Goal: Task Accomplishment & Management: Use online tool/utility

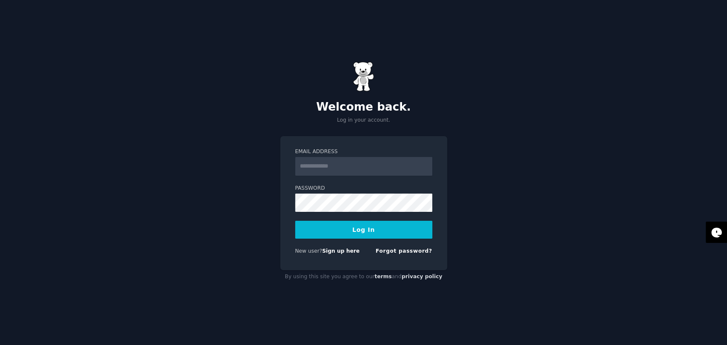
click at [377, 165] on input "Email Address" at bounding box center [363, 166] width 137 height 19
click at [218, 92] on div "Welcome back. Log in your account. Email Address Password Log In New user? Sign…" at bounding box center [363, 172] width 727 height 345
click at [349, 169] on input "Email Address" at bounding box center [363, 166] width 137 height 19
type input "**********"
click at [349, 230] on button "Log In" at bounding box center [363, 230] width 137 height 18
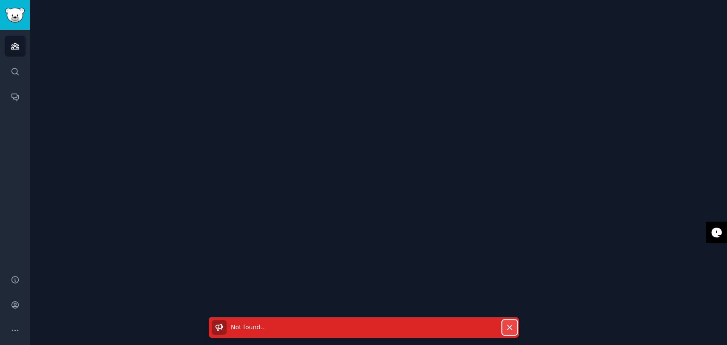
click at [512, 328] on icon "button" at bounding box center [509, 327] width 9 height 9
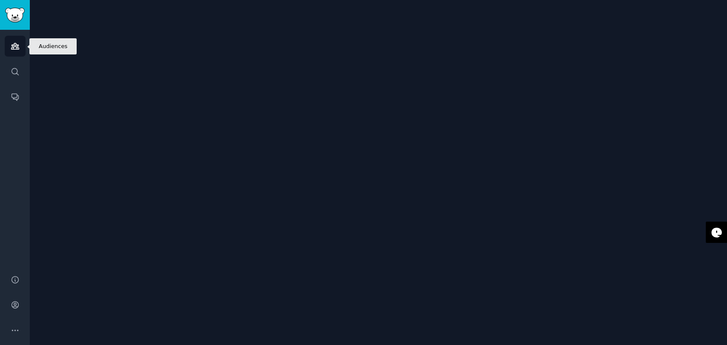
click at [22, 48] on link "Audiences" at bounding box center [15, 46] width 21 height 21
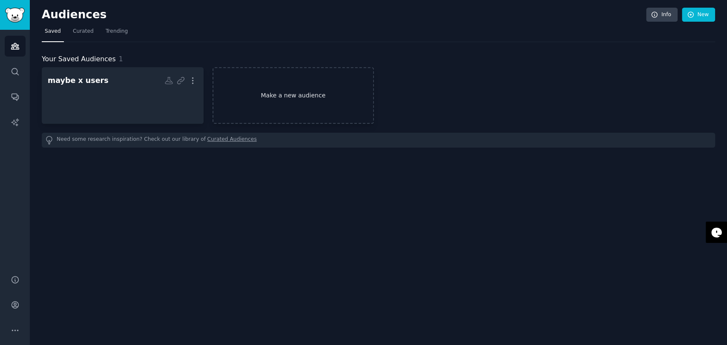
click at [284, 92] on link "Make a new audience" at bounding box center [294, 95] width 162 height 57
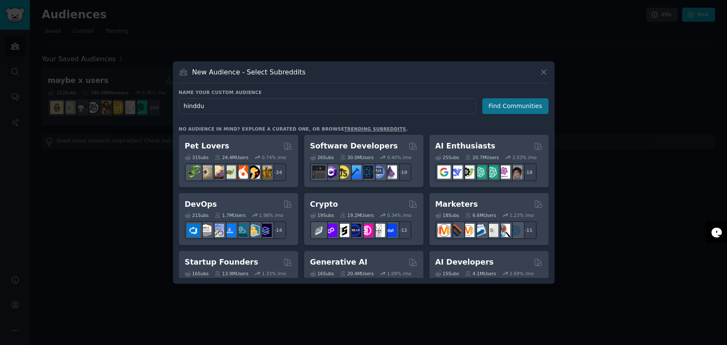
type input "hinddu"
click at [504, 104] on button "Find Communities" at bounding box center [515, 106] width 66 height 16
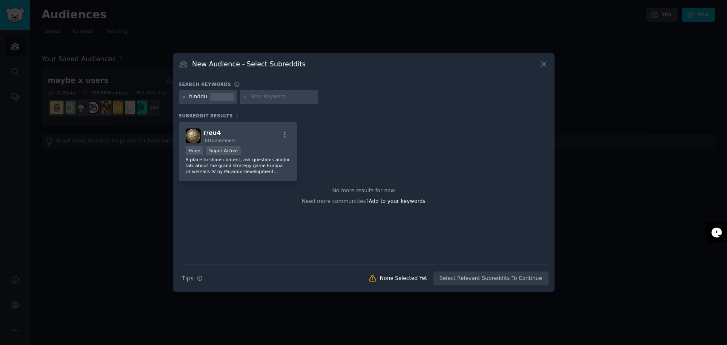
click at [186, 94] on div at bounding box center [184, 97] width 5 height 8
click at [183, 97] on icon at bounding box center [184, 97] width 5 height 5
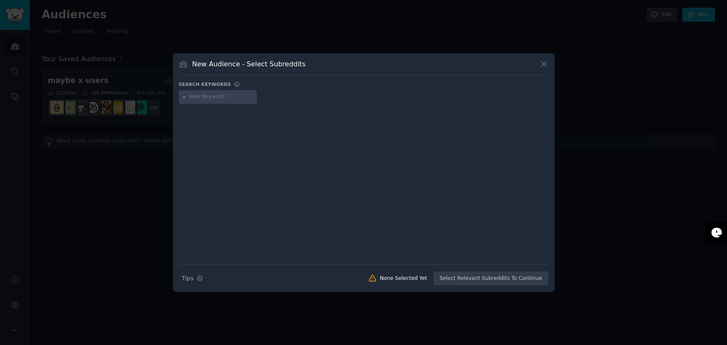
click at [206, 104] on div at bounding box center [364, 98] width 370 height 17
click at [218, 97] on input "text" at bounding box center [221, 97] width 65 height 8
type input "gita"
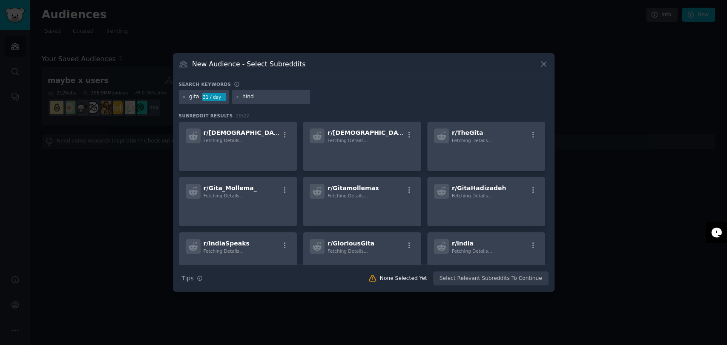
type input "[DEMOGRAPHIC_DATA]"
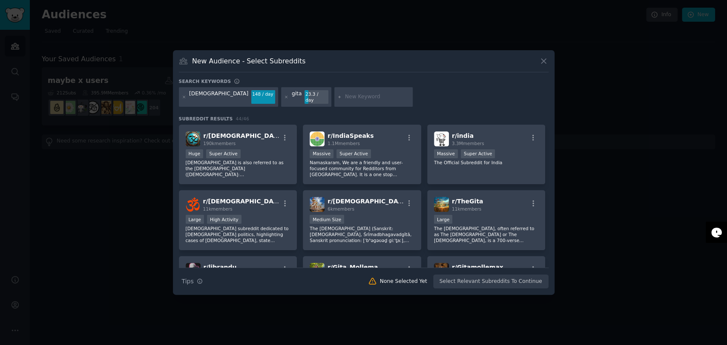
click at [422, 87] on div "Search keywords" at bounding box center [364, 82] width 370 height 9
click at [250, 153] on div ">= 95th percentile for submissions / day Huge Super Active" at bounding box center [238, 154] width 105 height 11
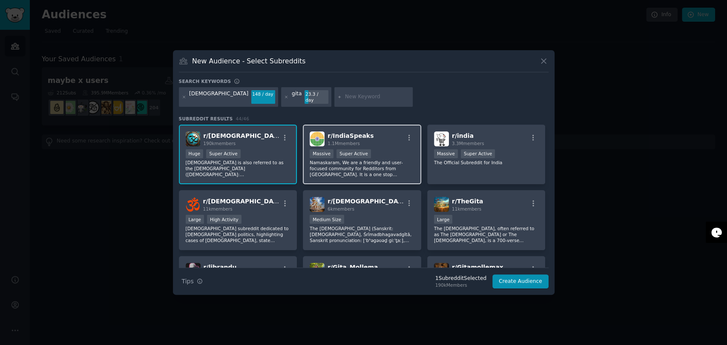
click at [388, 160] on p "Namaskaram, We are a friendly and user-focused community for Redditors from Ind…" at bounding box center [362, 169] width 105 height 18
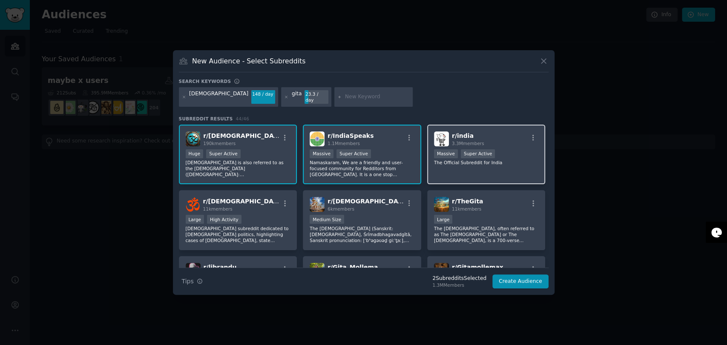
click at [497, 160] on p "The Official Subreddit for India" at bounding box center [486, 163] width 105 height 6
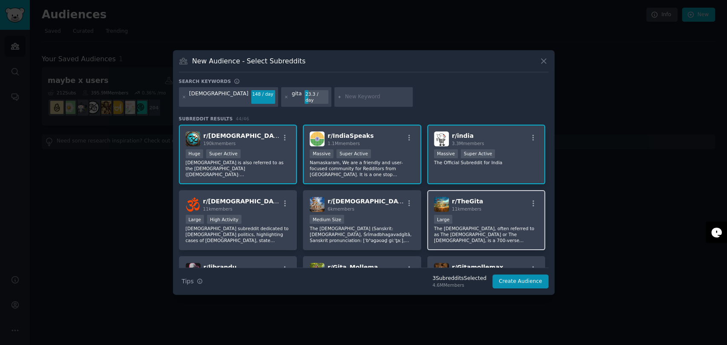
scroll to position [47, 0]
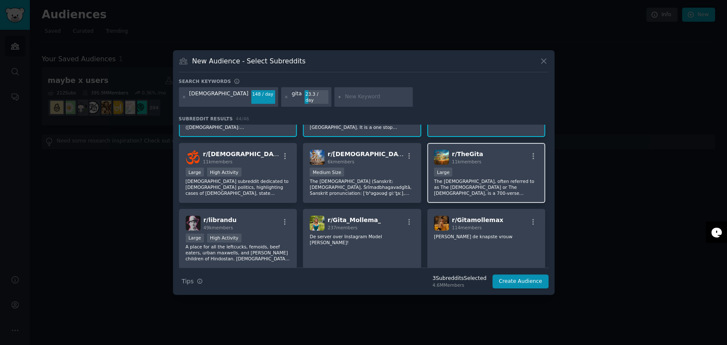
click at [492, 179] on p "The Bhagavad Gita, often referred to as The Gita or The Geeta, is a 700-verse S…" at bounding box center [486, 187] width 105 height 18
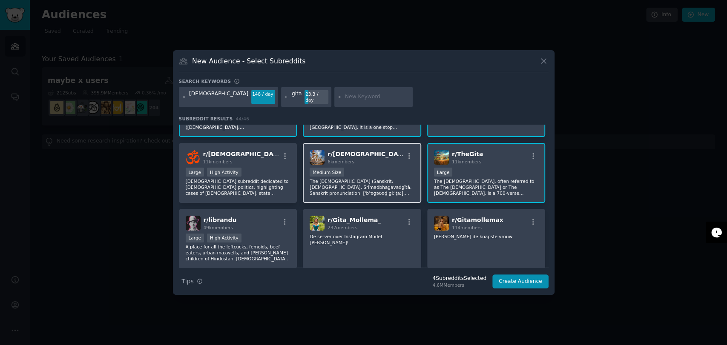
click at [381, 178] on p "The Bhagavad Gita (Sanskrit: श्रीमद्भगवद्गीता, Śrīmadbhagavadgītā, Sanskrit pro…" at bounding box center [362, 187] width 105 height 18
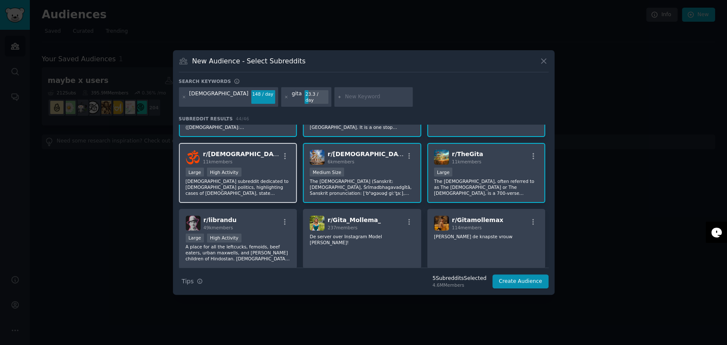
click at [254, 178] on p "Hindu subreddit dedicated to Hindu politics, highlighting cases of Hinduphobia,…" at bounding box center [238, 187] width 105 height 18
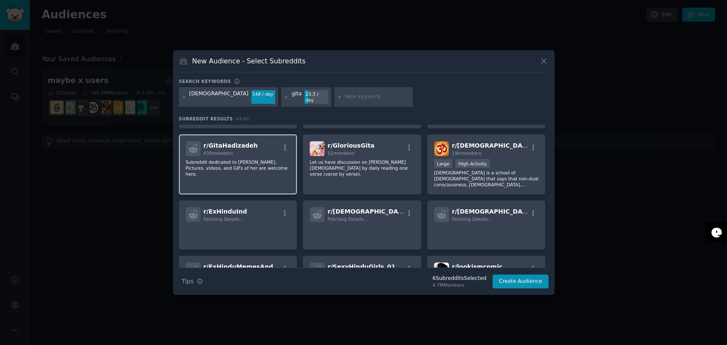
scroll to position [189, 0]
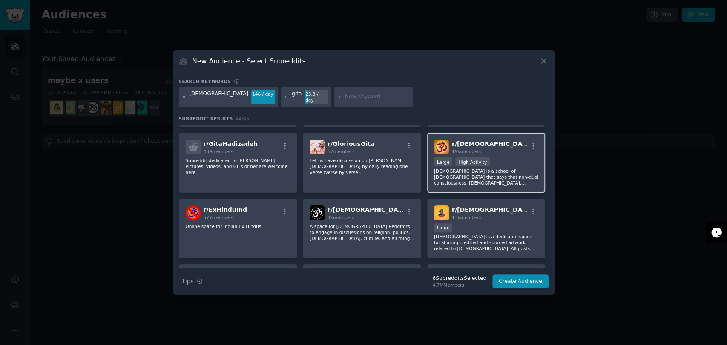
click at [506, 174] on p "Advaita Vedanta is a school of Hinduism that says that non-dual consciousness, …" at bounding box center [486, 177] width 105 height 18
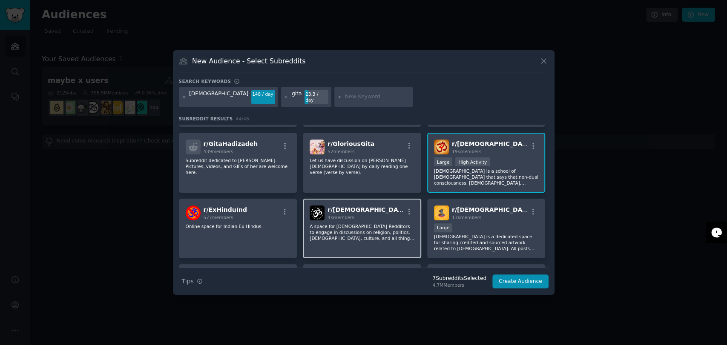
click at [371, 233] on p "A space for Hindu Redditors to engage in discussions on religion, politics, Hin…" at bounding box center [362, 233] width 105 height 18
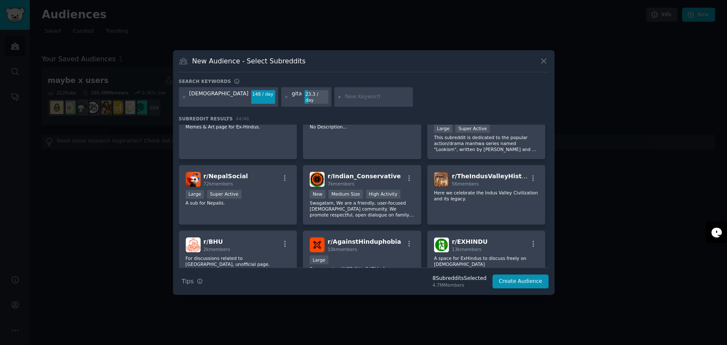
scroll to position [378, 0]
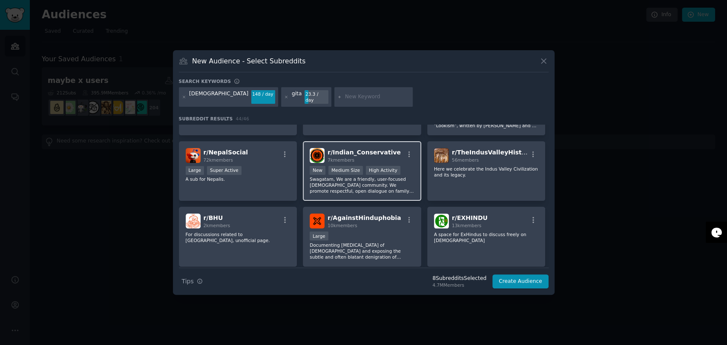
click at [355, 184] on p "Swagatam, We are a friendly, user-focused Indian community. We promote respectf…" at bounding box center [362, 185] width 105 height 18
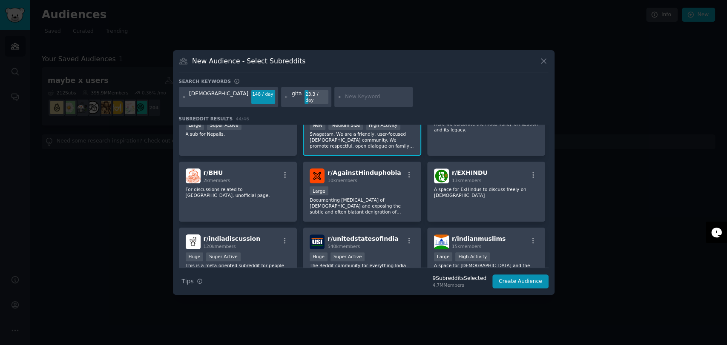
scroll to position [426, 0]
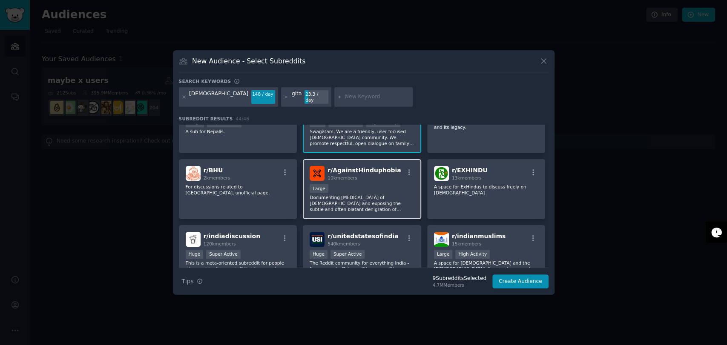
click at [382, 202] on p "Documenting persecution of Hindus and exposing the subtle and often blatant den…" at bounding box center [362, 204] width 105 height 18
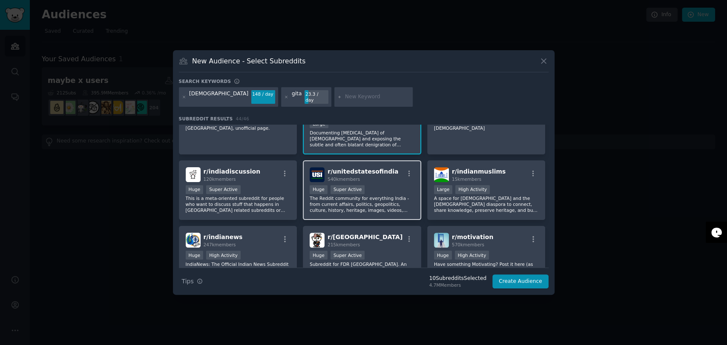
scroll to position [489, 0]
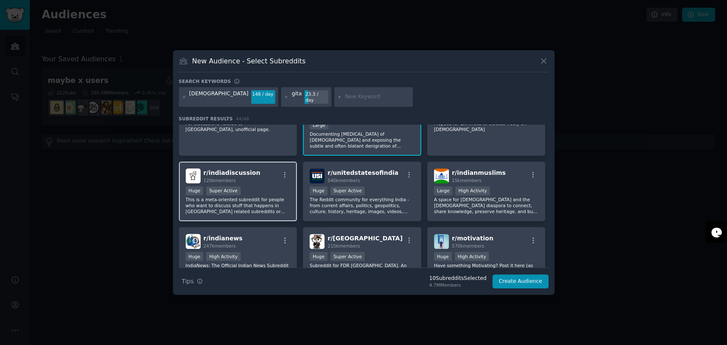
click at [276, 199] on p "This is a meta-oriented subreddit for people who want to discuss stuff that hap…" at bounding box center [238, 206] width 105 height 18
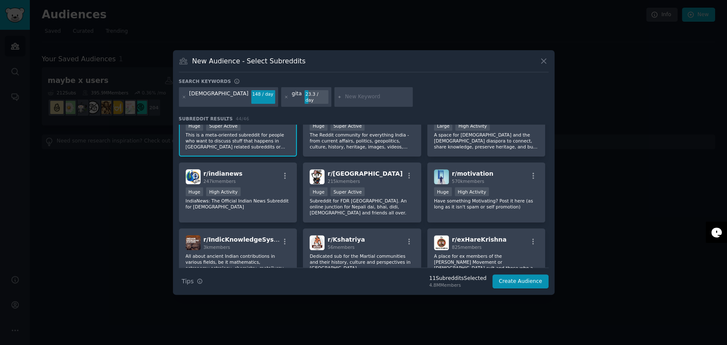
scroll to position [584, 0]
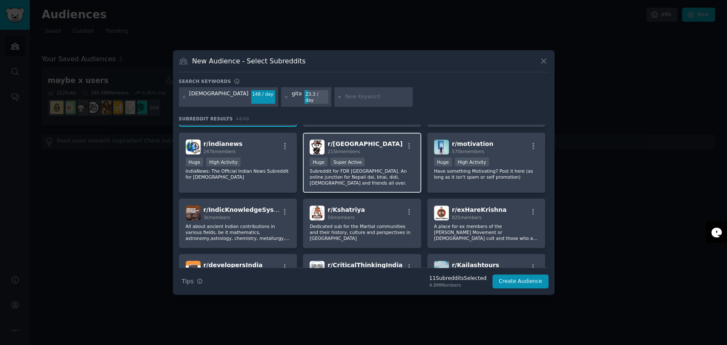
click at [376, 168] on p "Subreddit for FDR Nepal. An online junction for Nepali dai, bhai, didi, bahini …" at bounding box center [362, 177] width 105 height 18
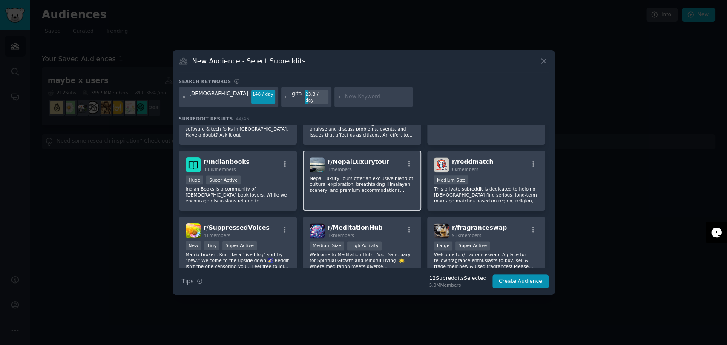
scroll to position [748, 0]
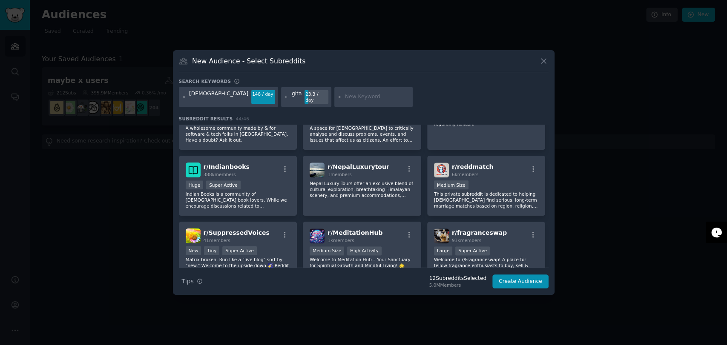
click at [345, 94] on input "text" at bounding box center [377, 97] width 65 height 8
type input "puja"
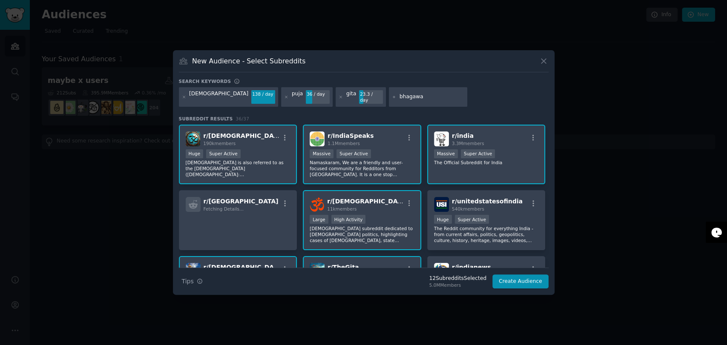
type input "bhagawad"
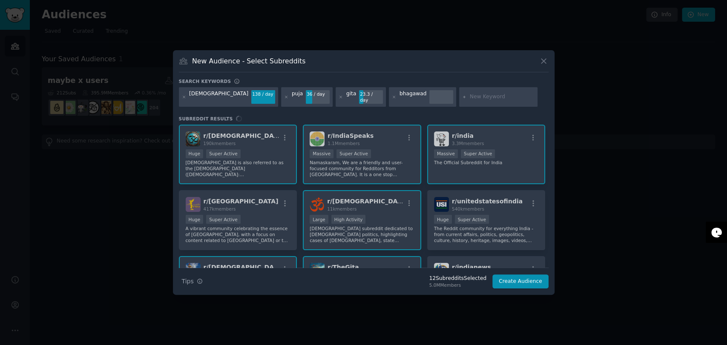
click at [325, 110] on div "Search keywords Try a 2-4 keywords your audience might mention hindu 138 / day …" at bounding box center [364, 183] width 370 height 211
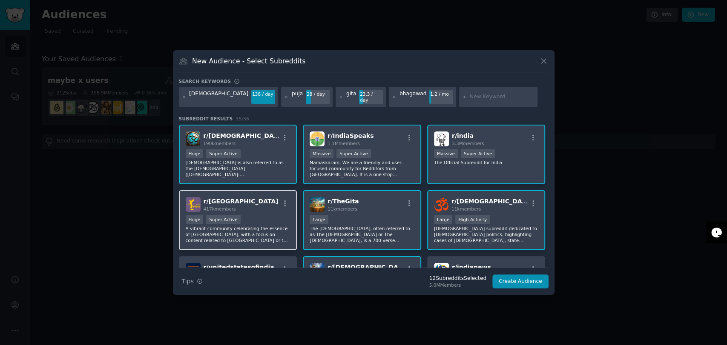
click at [252, 218] on div "Huge Super Active" at bounding box center [238, 220] width 105 height 11
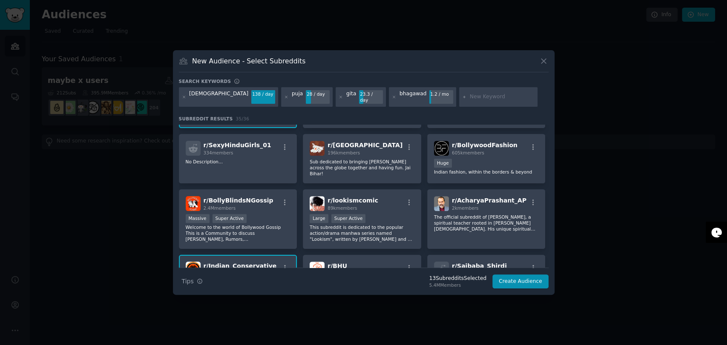
scroll to position [473, 0]
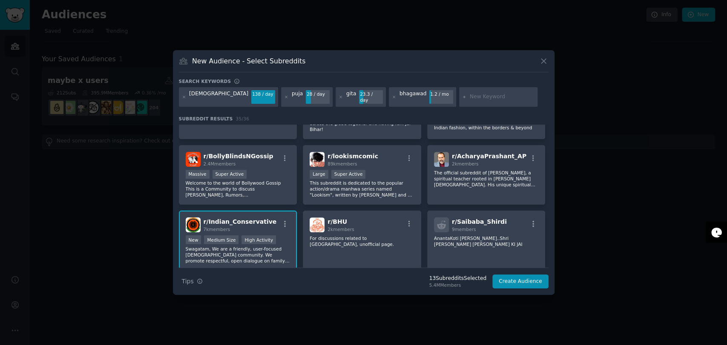
click at [470, 100] on input "text" at bounding box center [502, 97] width 65 height 8
type input "nri"
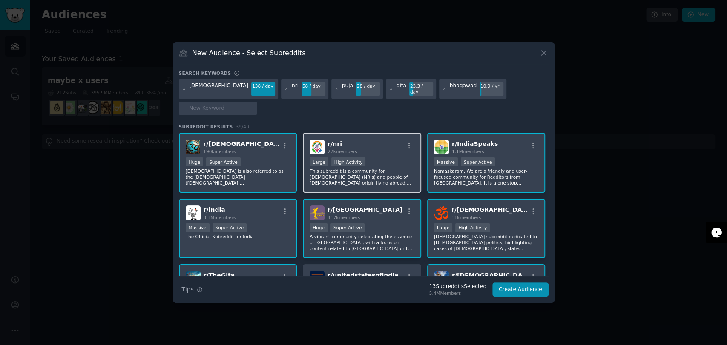
click at [385, 168] on p "This subreddit is a community for Non-Resident Indians (NRIs) and people of Ind…" at bounding box center [362, 177] width 105 height 18
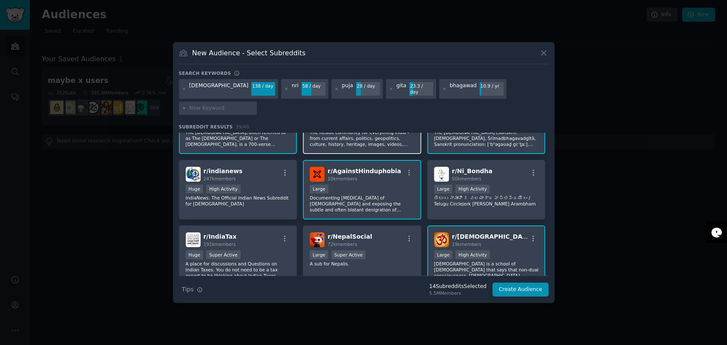
scroll to position [189, 0]
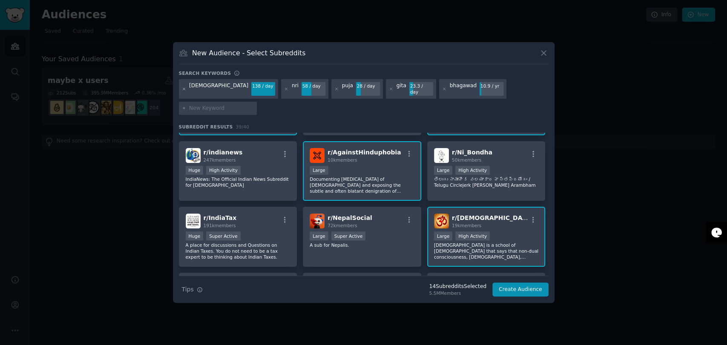
click at [184, 92] on icon at bounding box center [184, 89] width 5 height 5
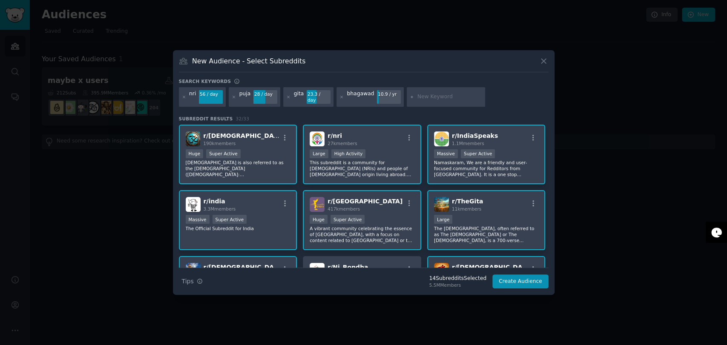
click at [236, 95] on div "puja 28 / day" at bounding box center [255, 97] width 52 height 20
click at [232, 96] on icon at bounding box center [234, 97] width 5 height 5
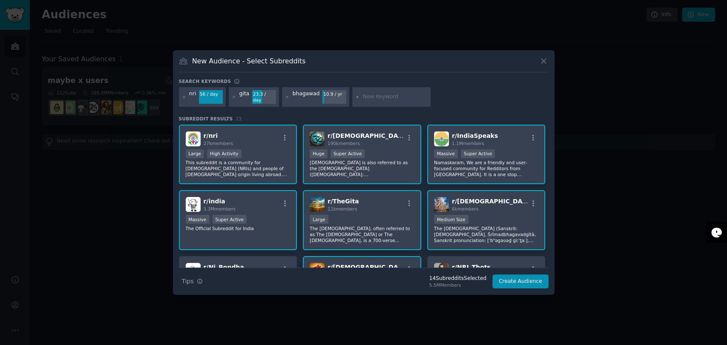
click at [232, 96] on icon at bounding box center [234, 97] width 5 height 5
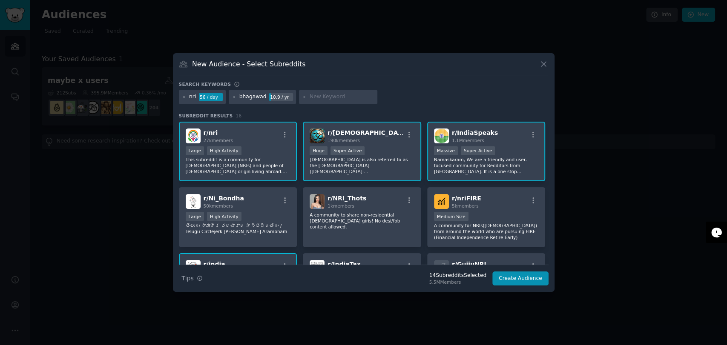
click at [232, 96] on icon at bounding box center [234, 97] width 5 height 5
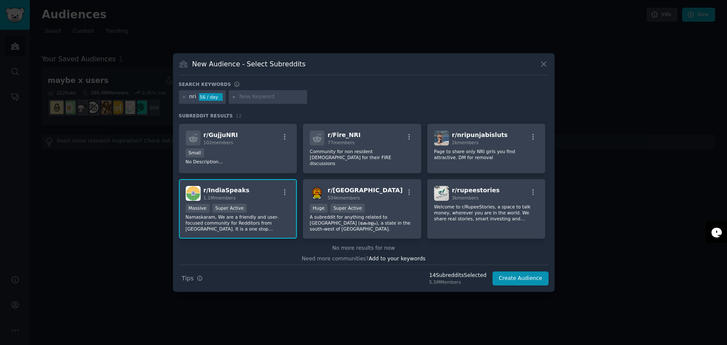
scroll to position [131, 0]
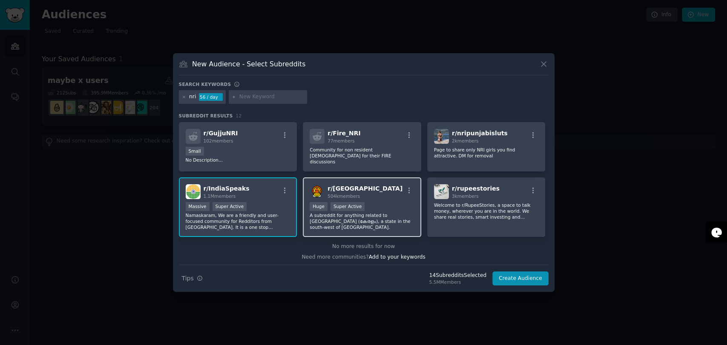
click at [389, 191] on div "r/ Kerala 504k members" at bounding box center [362, 191] width 105 height 15
click at [441, 251] on div "Need more communities? Add to your keywords" at bounding box center [364, 256] width 370 height 11
click at [248, 97] on input "text" at bounding box center [271, 97] width 65 height 8
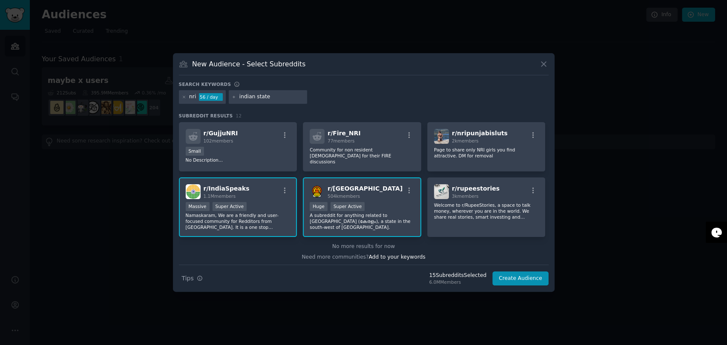
type input "indian states"
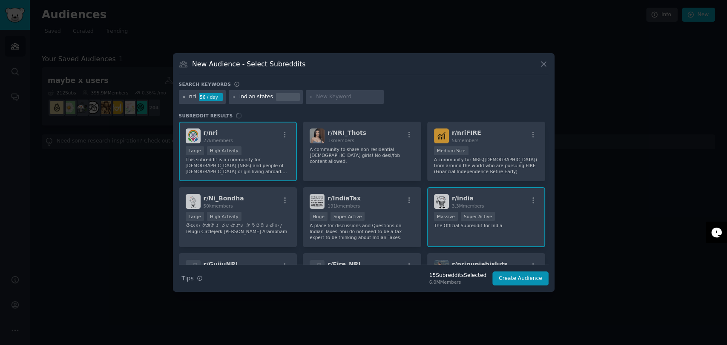
click at [184, 95] on icon at bounding box center [184, 97] width 5 height 5
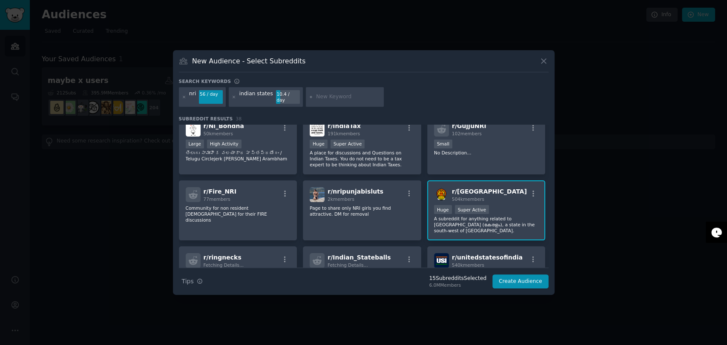
scroll to position [142, 0]
click at [525, 280] on button "Create Audience" at bounding box center [520, 282] width 56 height 14
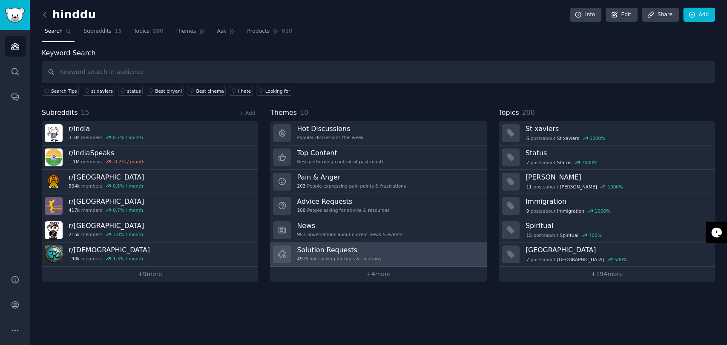
click at [377, 244] on link "Solution Requests 49 People asking for tools & solutions" at bounding box center [378, 255] width 216 height 24
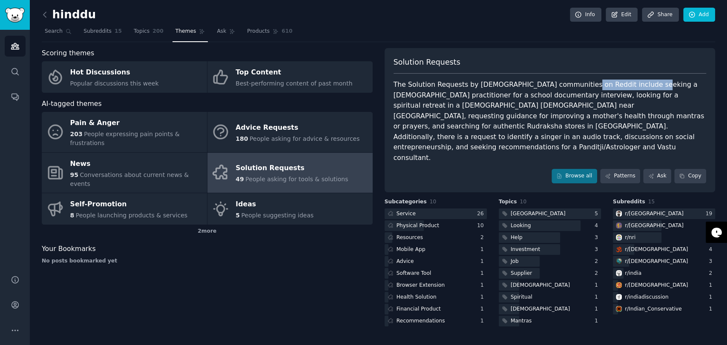
drag, startPoint x: 566, startPoint y: 83, endPoint x: 629, endPoint y: 85, distance: 63.5
click at [629, 85] on div "The Solution Requests by Hindu communities on Reddit include seeking a Hindu pr…" at bounding box center [550, 121] width 313 height 83
click at [557, 86] on div "The Solution Requests by Hindu communities on Reddit include seeking a Hindu pr…" at bounding box center [550, 121] width 313 height 83
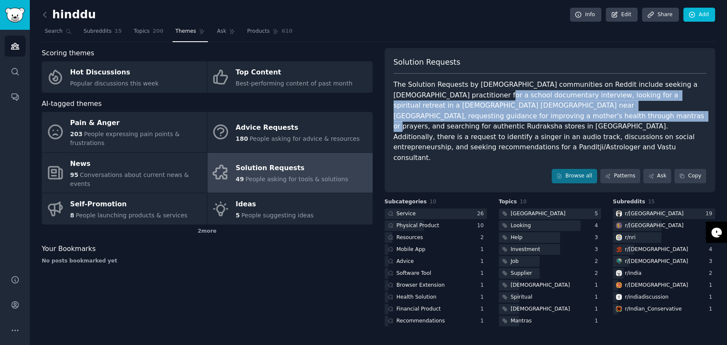
drag, startPoint x: 440, startPoint y: 96, endPoint x: 460, endPoint y: 117, distance: 29.2
click at [460, 117] on div "The Solution Requests by Hindu communities on Reddit include seeking a Hindu pr…" at bounding box center [550, 121] width 313 height 83
click at [457, 116] on div "The Solution Requests by Hindu communities on Reddit include seeking a Hindu pr…" at bounding box center [550, 121] width 313 height 83
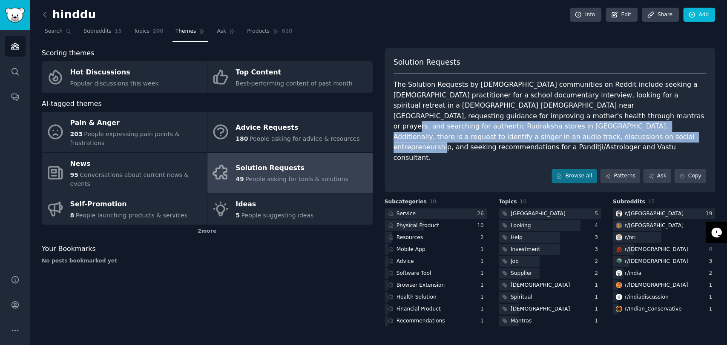
drag, startPoint x: 470, startPoint y: 113, endPoint x: 653, endPoint y: 124, distance: 183.5
click at [680, 124] on div "The Solution Requests by Hindu communities on Reddit include seeking a Hindu pr…" at bounding box center [550, 121] width 313 height 83
click at [487, 123] on div "The Solution Requests by Hindu communities on Reddit include seeking a Hindu pr…" at bounding box center [550, 121] width 313 height 83
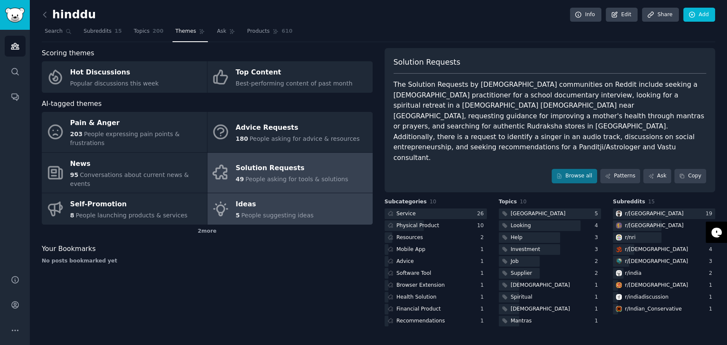
click at [277, 198] on div "Ideas" at bounding box center [275, 205] width 78 height 14
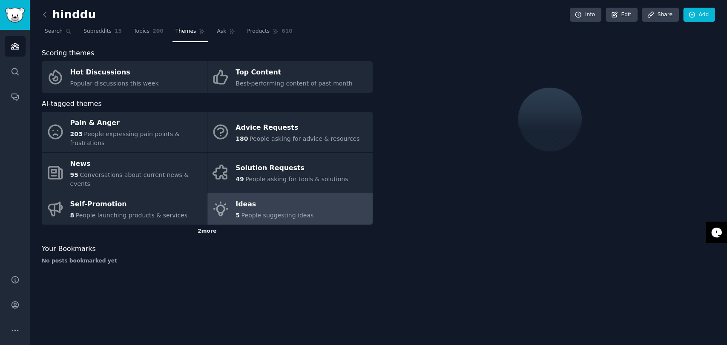
click at [214, 225] on div "2 more" at bounding box center [207, 232] width 331 height 14
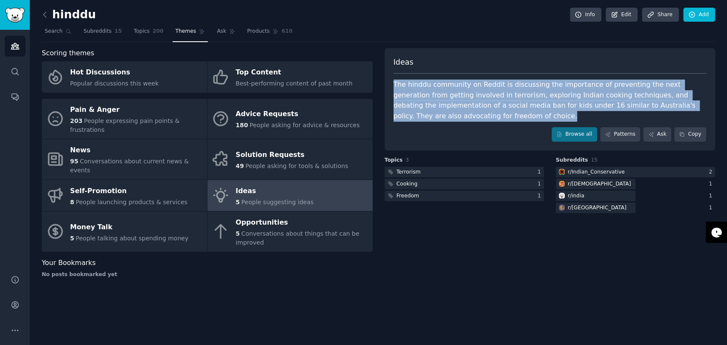
drag, startPoint x: 392, startPoint y: 79, endPoint x: 395, endPoint y: 132, distance: 52.5
click at [395, 132] on div "Ideas The hinddu community on Reddit is discussing the importance of preventing…" at bounding box center [550, 99] width 331 height 103
click at [416, 130] on div "Browse all Patterns Ask Copy" at bounding box center [550, 134] width 313 height 14
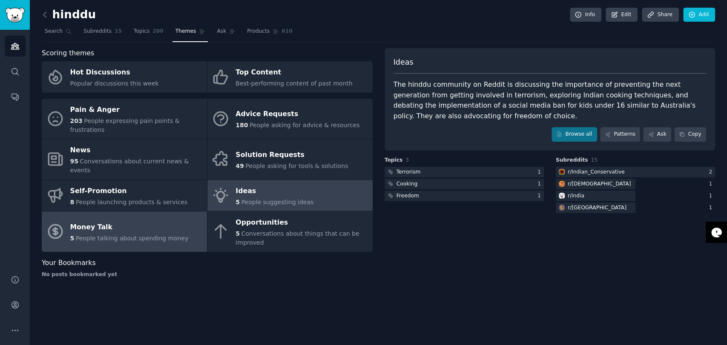
click at [113, 221] on div "Money Talk" at bounding box center [129, 228] width 118 height 14
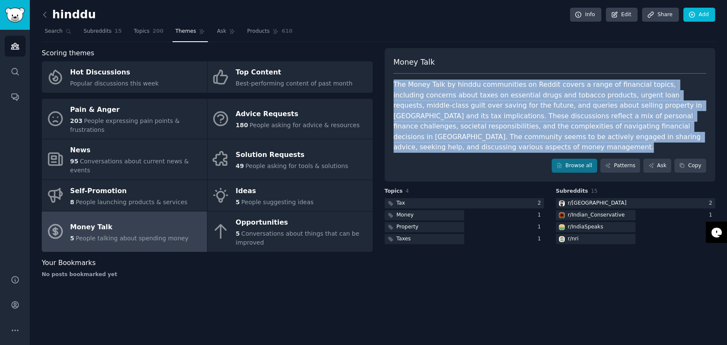
drag, startPoint x: 395, startPoint y: 83, endPoint x: 389, endPoint y: 151, distance: 68.0
click at [389, 151] on div "Money Talk The Money Talk by hinddu communities on Reddit covers a range of fin…" at bounding box center [550, 115] width 331 height 134
click at [422, 128] on div "The Money Talk by hinddu communities on Reddit covers a range of financial topi…" at bounding box center [550, 116] width 313 height 73
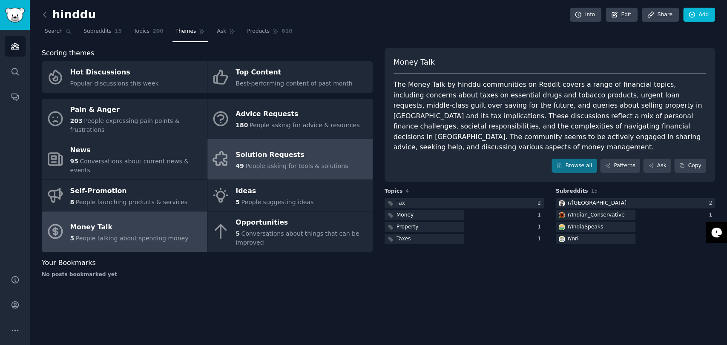
click at [297, 148] on div "Solution Requests" at bounding box center [292, 155] width 112 height 14
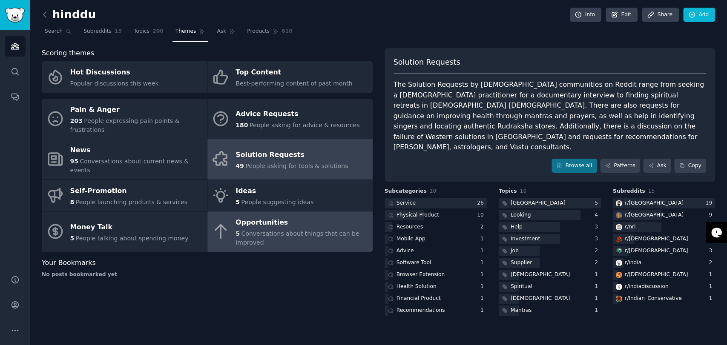
click at [302, 230] on span "Conversations about things that can be improved" at bounding box center [298, 238] width 124 height 16
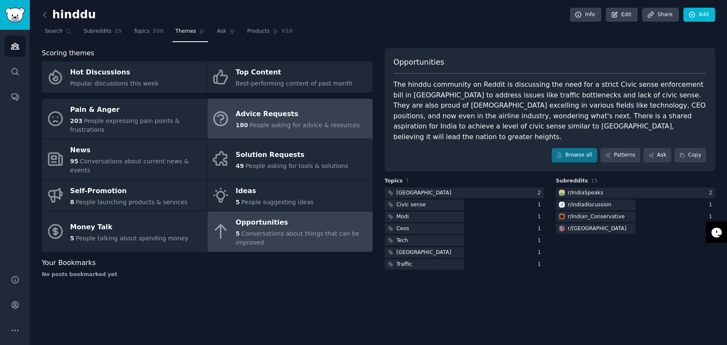
click at [306, 109] on div "Advice Requests" at bounding box center [298, 115] width 124 height 14
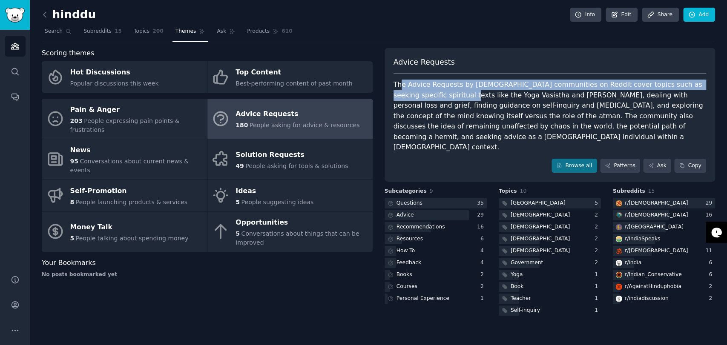
drag, startPoint x: 400, startPoint y: 85, endPoint x: 413, endPoint y: 97, distance: 16.9
click at [413, 97] on div "The Advice Requests by Hindu communities on Reddit cover topics such as seeking…" at bounding box center [550, 116] width 313 height 73
click at [412, 97] on div "The Advice Requests by Hindu communities on Reddit cover topics such as seeking…" at bounding box center [550, 116] width 313 height 73
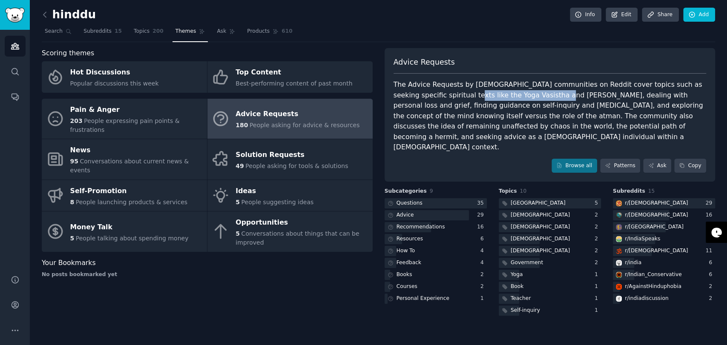
drag, startPoint x: 417, startPoint y: 94, endPoint x: 509, endPoint y: 91, distance: 92.0
click at [509, 91] on div "The Advice Requests by Hindu communities on Reddit cover topics such as seeking…" at bounding box center [550, 116] width 313 height 73
click at [526, 99] on div "The Advice Requests by Hindu communities on Reddit cover topics such as seeking…" at bounding box center [550, 116] width 313 height 73
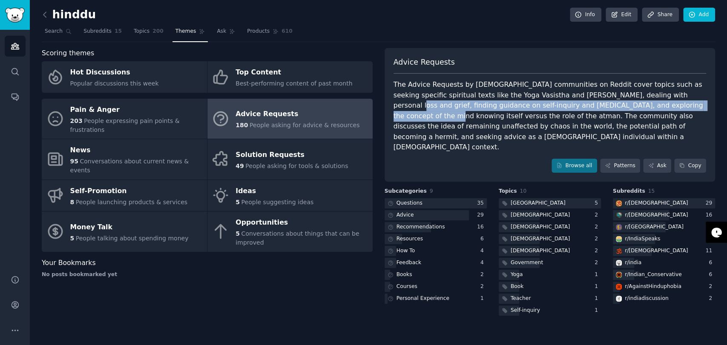
drag, startPoint x: 626, startPoint y: 106, endPoint x: 627, endPoint y: 110, distance: 4.3
click at [627, 110] on div "The Advice Requests by Hindu communities on Reddit cover topics such as seeking…" at bounding box center [550, 116] width 313 height 73
click at [558, 104] on div "The Advice Requests by Hindu communities on Reddit cover topics such as seeking…" at bounding box center [550, 116] width 313 height 73
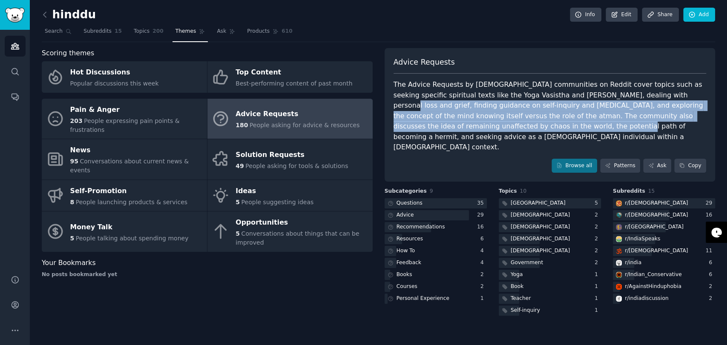
drag, startPoint x: 617, startPoint y: 95, endPoint x: 470, endPoint y: 129, distance: 151.1
click at [470, 129] on div "The Advice Requests by Hindu communities on Reddit cover topics such as seeking…" at bounding box center [550, 116] width 313 height 73
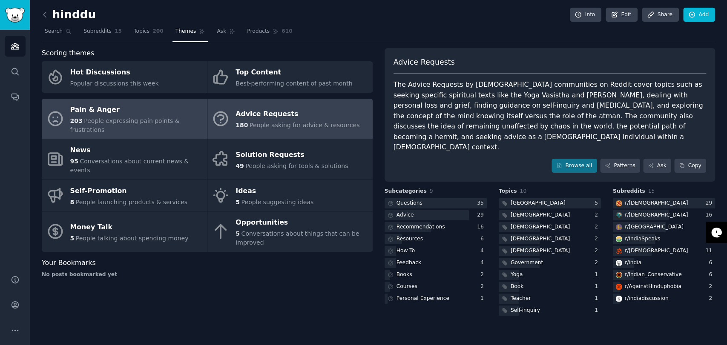
click at [126, 121] on span "People expressing pain points & frustrations" at bounding box center [124, 126] width 109 height 16
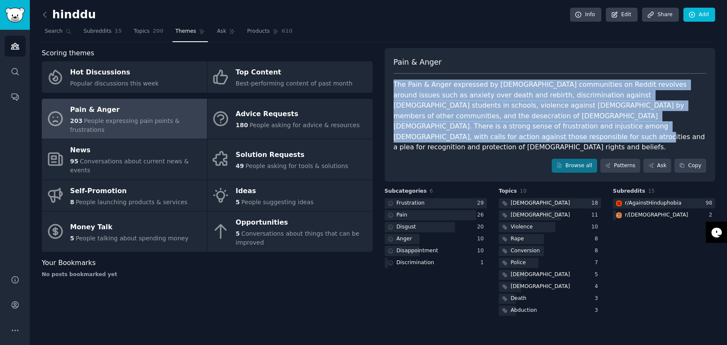
drag, startPoint x: 392, startPoint y: 84, endPoint x: 551, endPoint y: 126, distance: 164.3
click at [551, 126] on div "Pain & Anger The Pain & Anger expressed by Hindu communities on Reddit revolves…" at bounding box center [550, 115] width 331 height 134
click at [503, 120] on div "The Pain & Anger expressed by Hindu communities on Reddit revolves around issue…" at bounding box center [550, 116] width 313 height 73
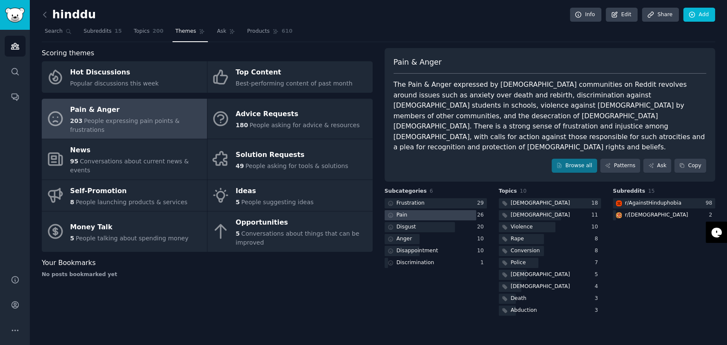
click at [415, 210] on div at bounding box center [431, 215] width 92 height 11
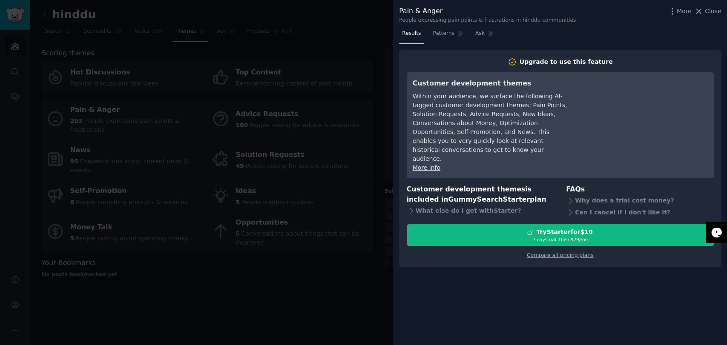
click at [354, 275] on div at bounding box center [363, 172] width 727 height 345
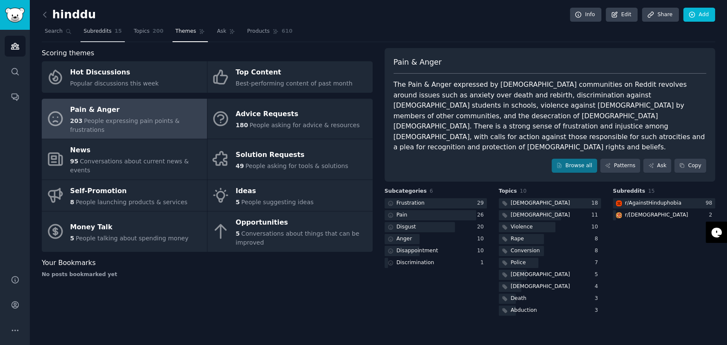
click at [90, 30] on span "Subreddits" at bounding box center [97, 32] width 28 height 8
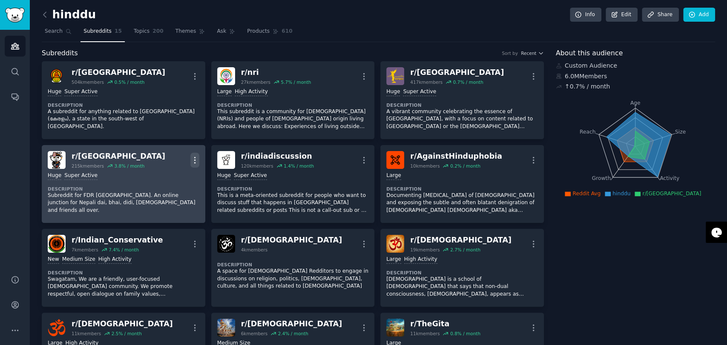
click at [194, 158] on icon "button" at bounding box center [194, 160] width 1 height 6
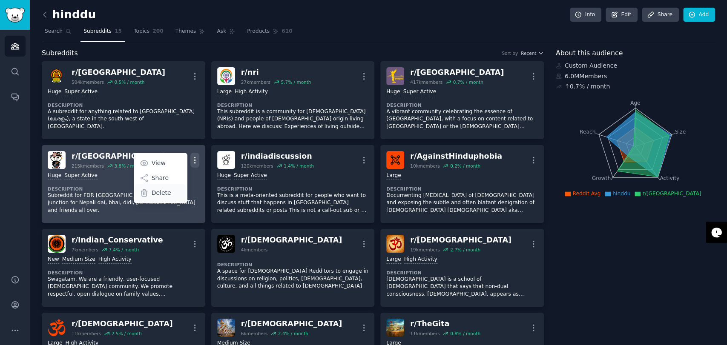
click at [173, 194] on div "Delete" at bounding box center [160, 193] width 51 height 18
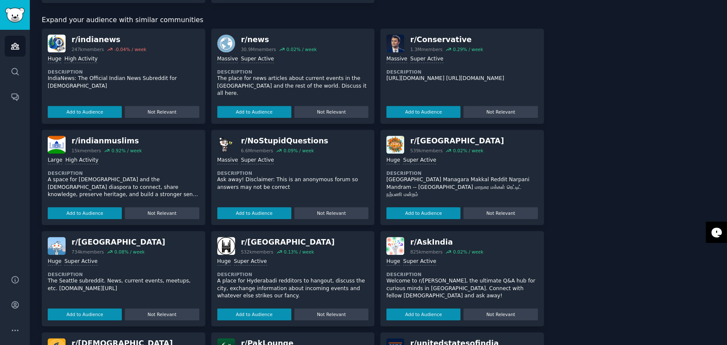
scroll to position [473, 0]
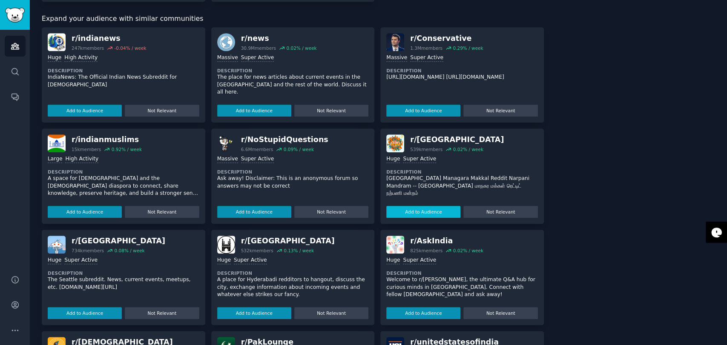
click at [423, 213] on button "Add to Audience" at bounding box center [423, 212] width 74 height 12
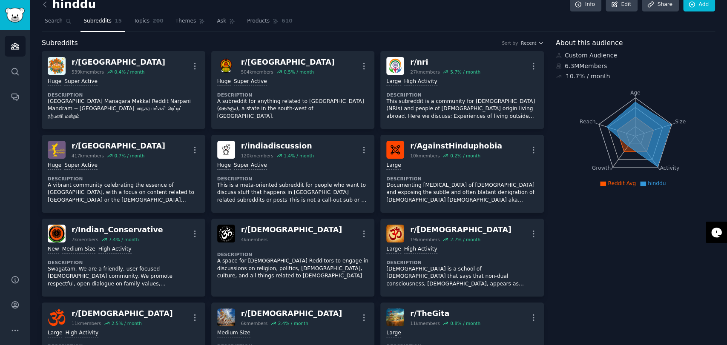
scroll to position [0, 0]
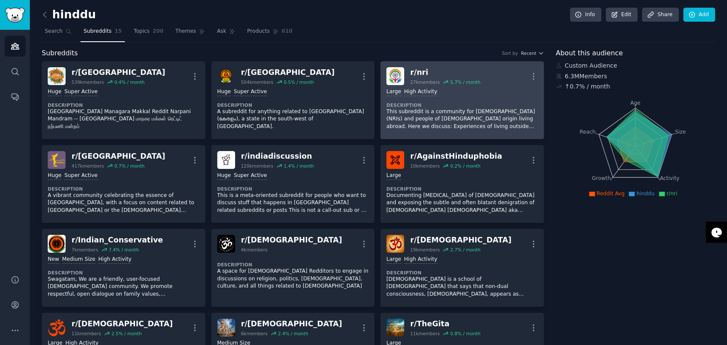
click at [430, 116] on p "This subreddit is a community for Non-Resident Indians (NRIs) and people of Ind…" at bounding box center [462, 119] width 152 height 23
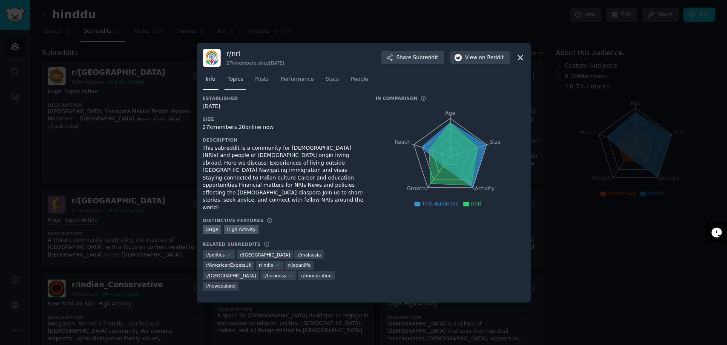
click at [229, 83] on span "Topics" at bounding box center [235, 80] width 16 height 8
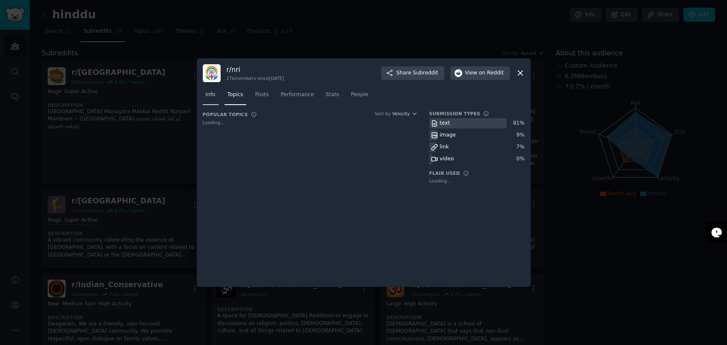
click at [211, 96] on span "Info" at bounding box center [211, 95] width 10 height 8
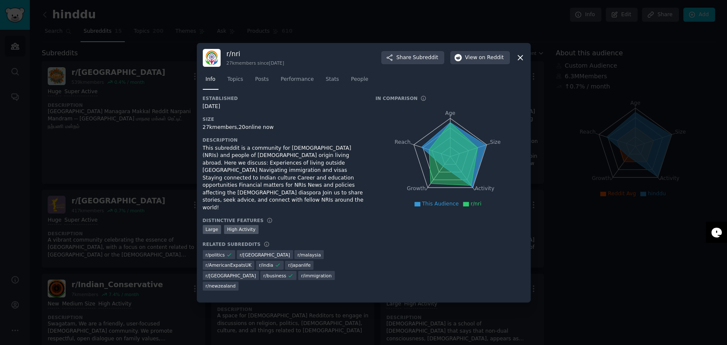
click at [332, 273] on span "r/ immigration" at bounding box center [316, 276] width 31 height 6
click at [225, 90] on link "Topics" at bounding box center [235, 81] width 22 height 17
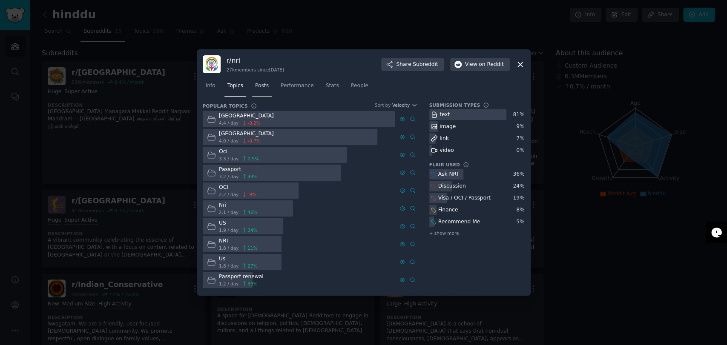
click at [255, 86] on span "Posts" at bounding box center [262, 86] width 14 height 8
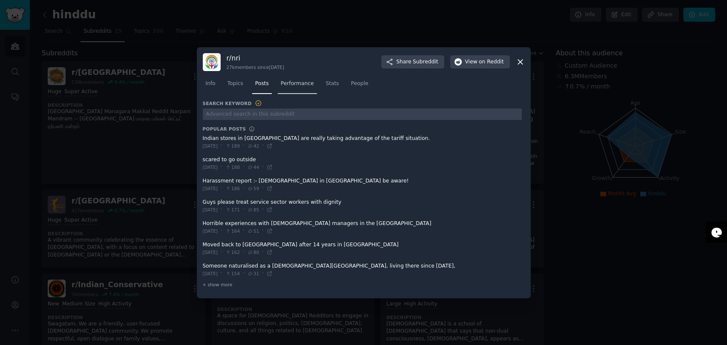
click at [295, 89] on link "Performance" at bounding box center [297, 85] width 39 height 17
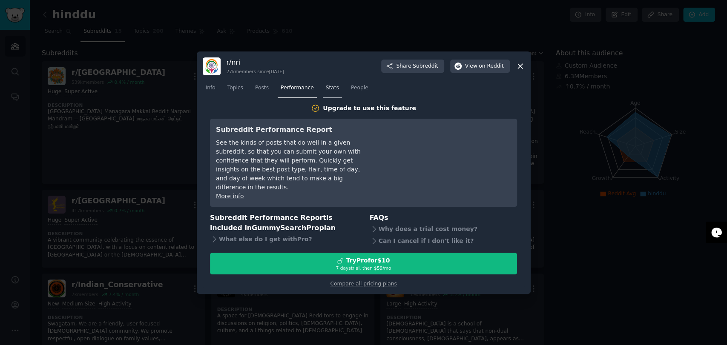
click at [326, 90] on span "Stats" at bounding box center [332, 88] width 13 height 8
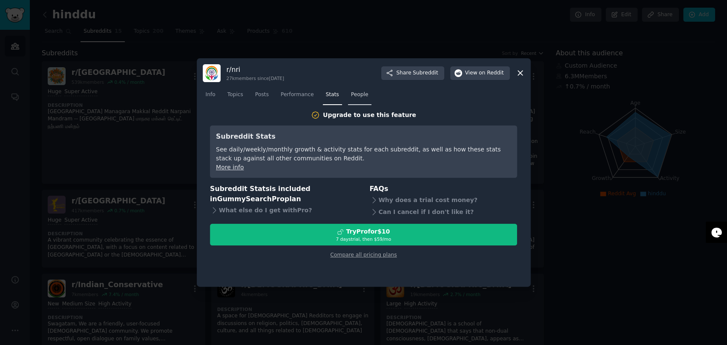
click at [354, 96] on span "People" at bounding box center [359, 95] width 17 height 8
click at [203, 96] on link "Info" at bounding box center [211, 96] width 16 height 17
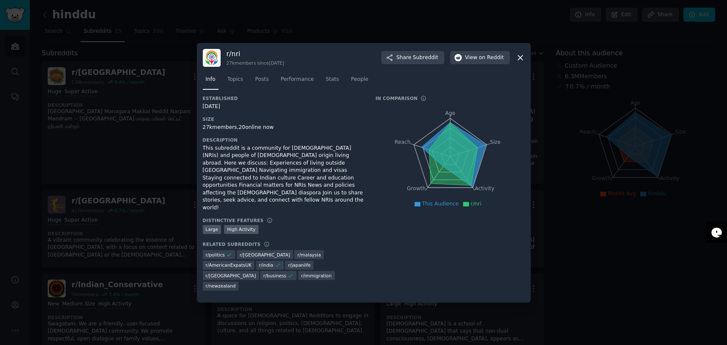
click at [521, 62] on icon at bounding box center [520, 57] width 9 height 9
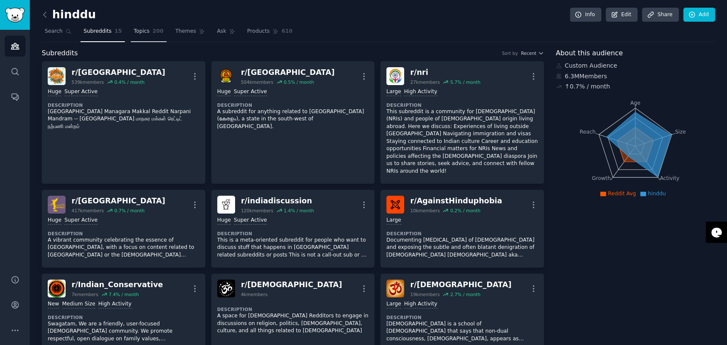
click at [131, 29] on link "Topics 200" at bounding box center [149, 33] width 36 height 17
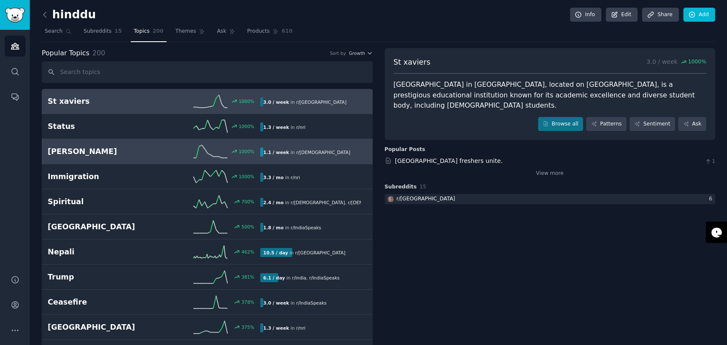
click at [207, 150] on icon at bounding box center [210, 151] width 34 height 13
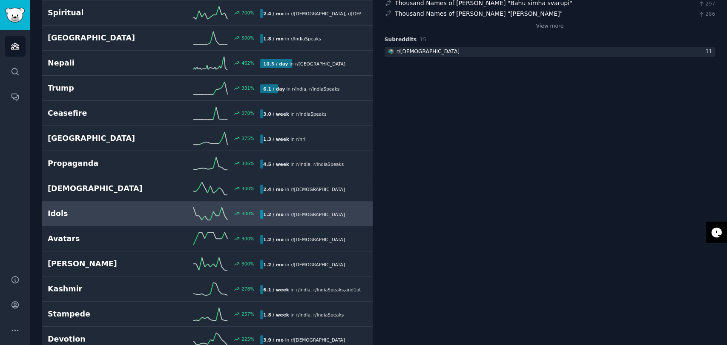
scroll to position [236, 0]
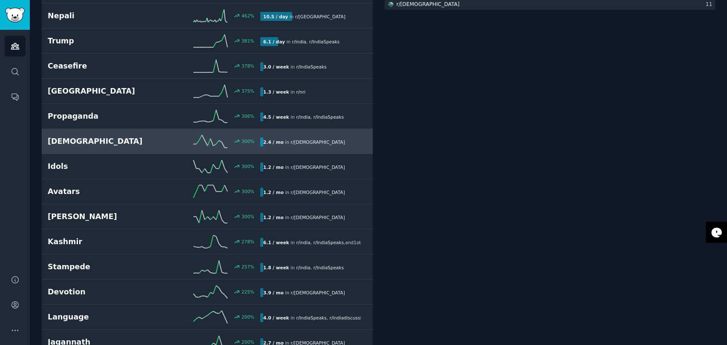
click at [293, 141] on span "r/ AdvaitaVedanta" at bounding box center [317, 142] width 54 height 5
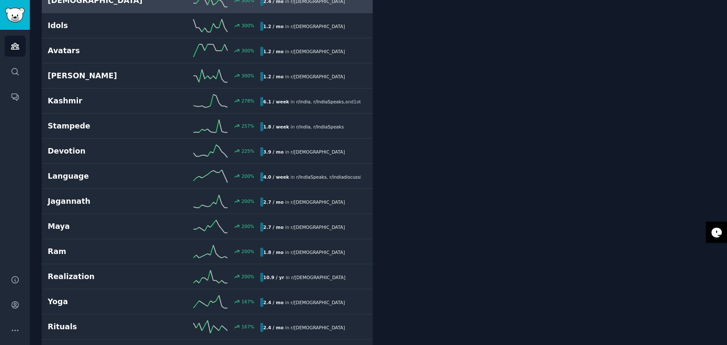
scroll to position [379, 0]
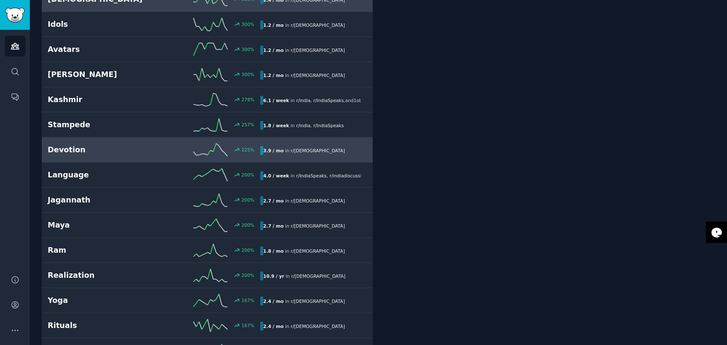
click at [294, 152] on span "r/ hinduism" at bounding box center [317, 151] width 54 height 6
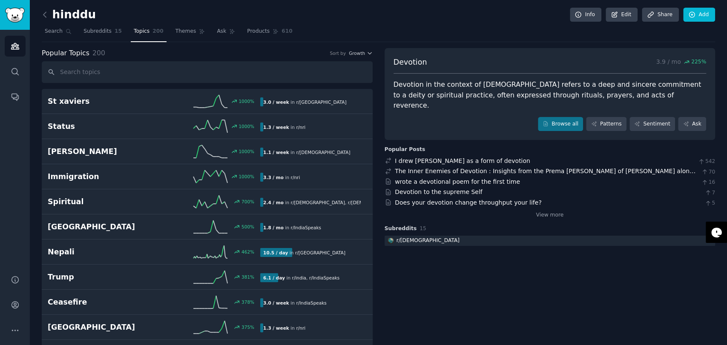
drag, startPoint x: 400, startPoint y: 283, endPoint x: 378, endPoint y: 113, distance: 171.4
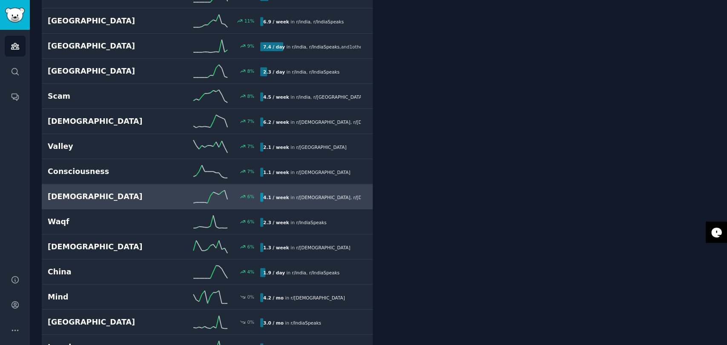
click at [150, 184] on link "Gita 6 % 4.1 / week in r/ hindu , r/ hinduism" at bounding box center [207, 196] width 331 height 25
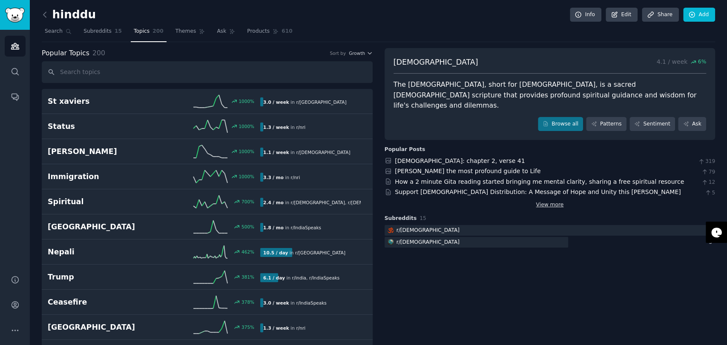
click at [549, 201] on link "View more" at bounding box center [550, 205] width 28 height 8
click at [548, 201] on link "View more" at bounding box center [550, 205] width 28 height 8
